Goal: Check status: Check status

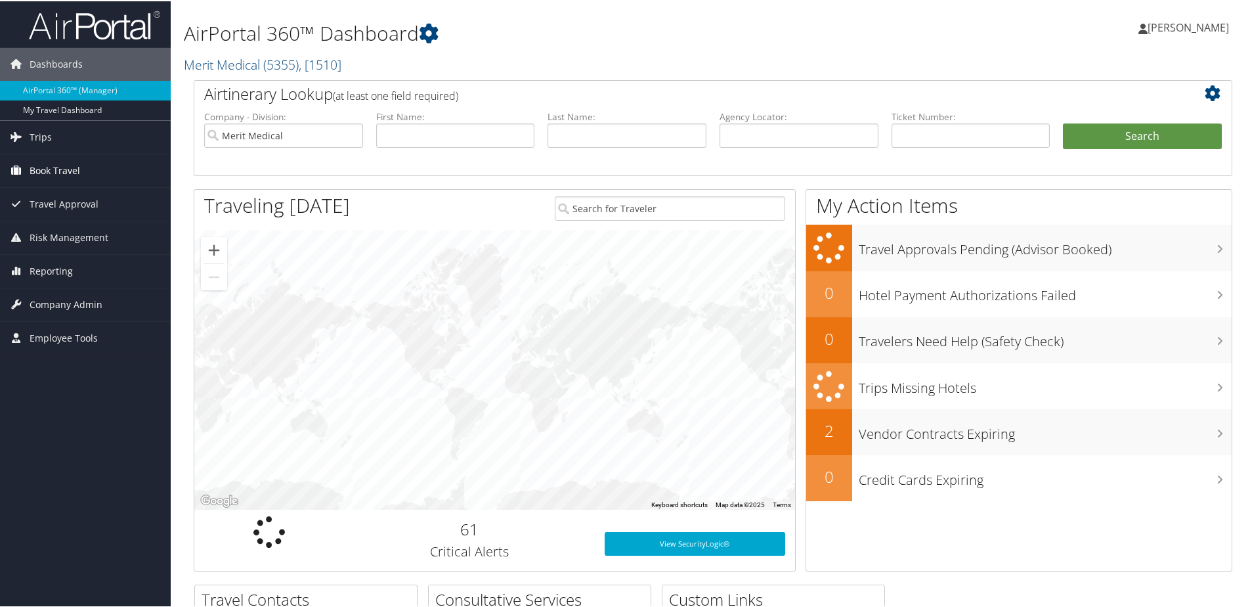
click at [33, 167] on span "Book Travel" at bounding box center [55, 169] width 51 height 33
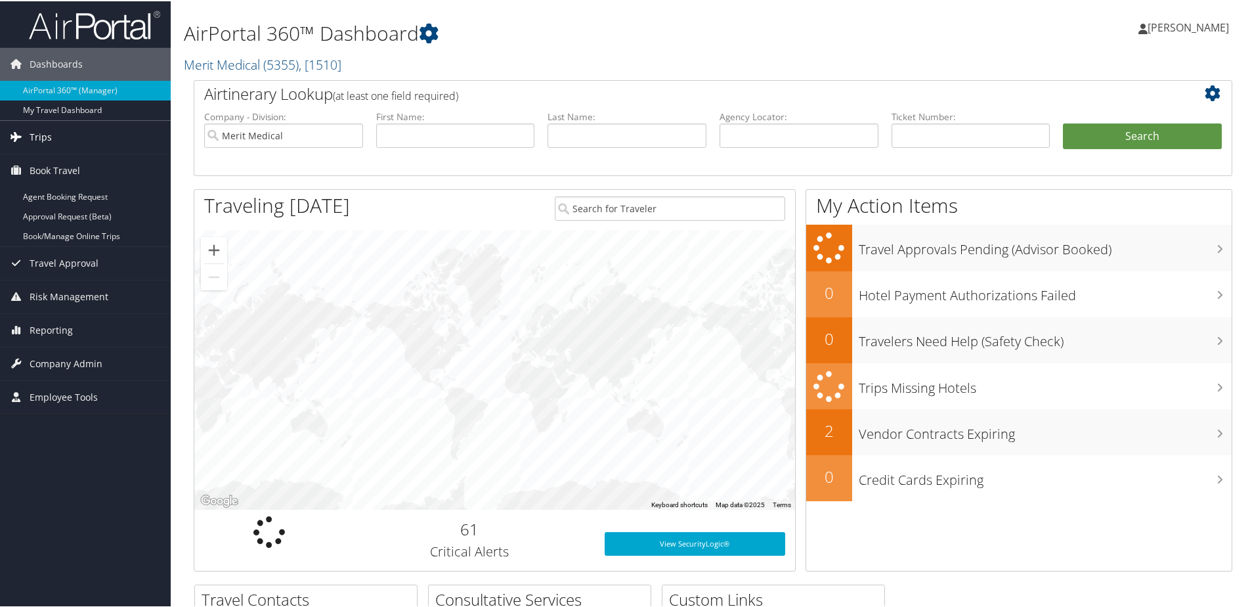
click at [36, 136] on span "Trips" at bounding box center [41, 135] width 22 height 33
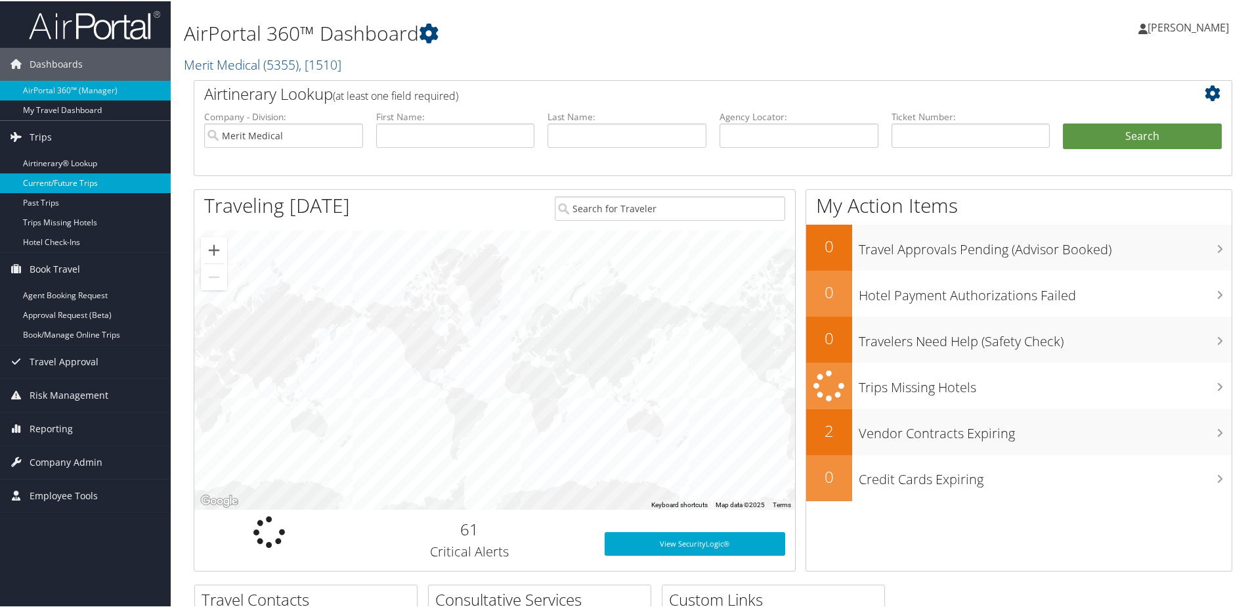
click at [53, 178] on link "Current/Future Trips" at bounding box center [85, 182] width 171 height 20
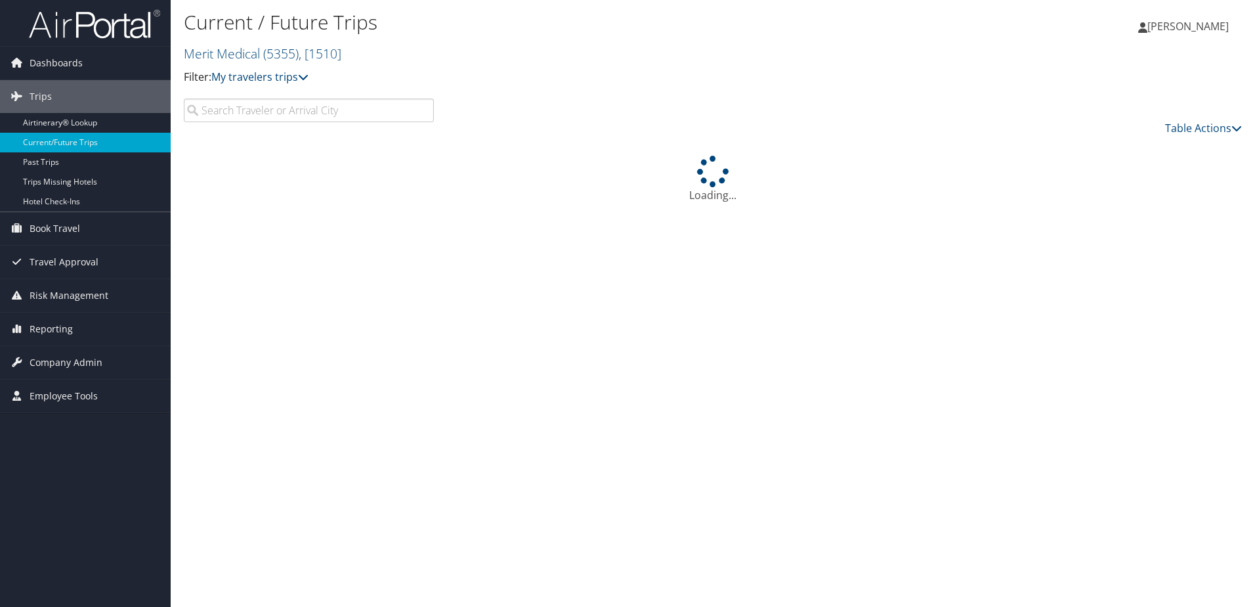
click at [301, 106] on input "search" at bounding box center [309, 110] width 250 height 24
click at [291, 102] on input "fred lampropoulos" at bounding box center [309, 110] width 250 height 24
type input "fred lampropoulos"
